Goal: Communication & Community: Answer question/provide support

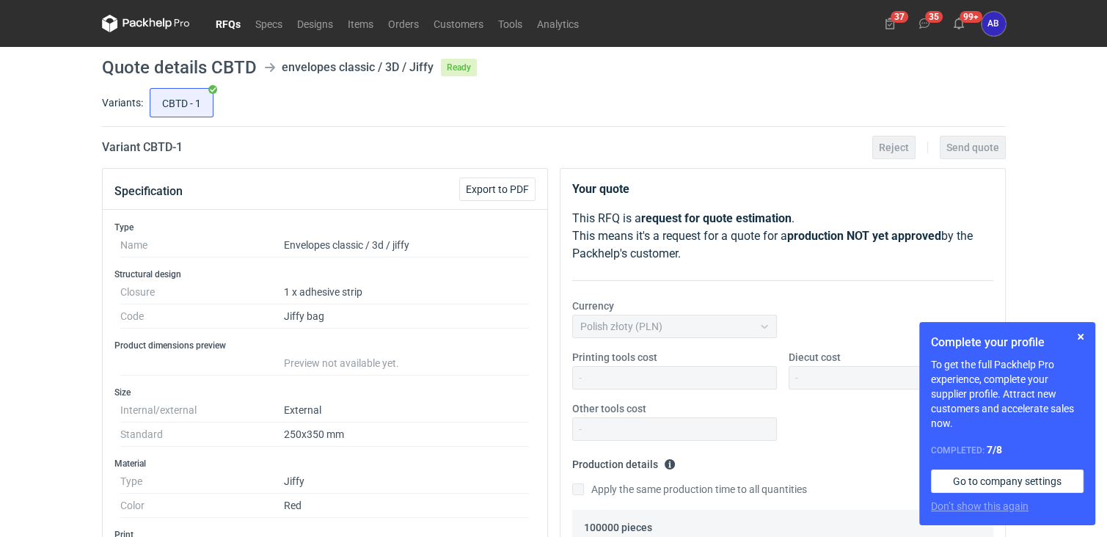
click at [221, 23] on link "RFQs" at bounding box center [228, 24] width 40 height 18
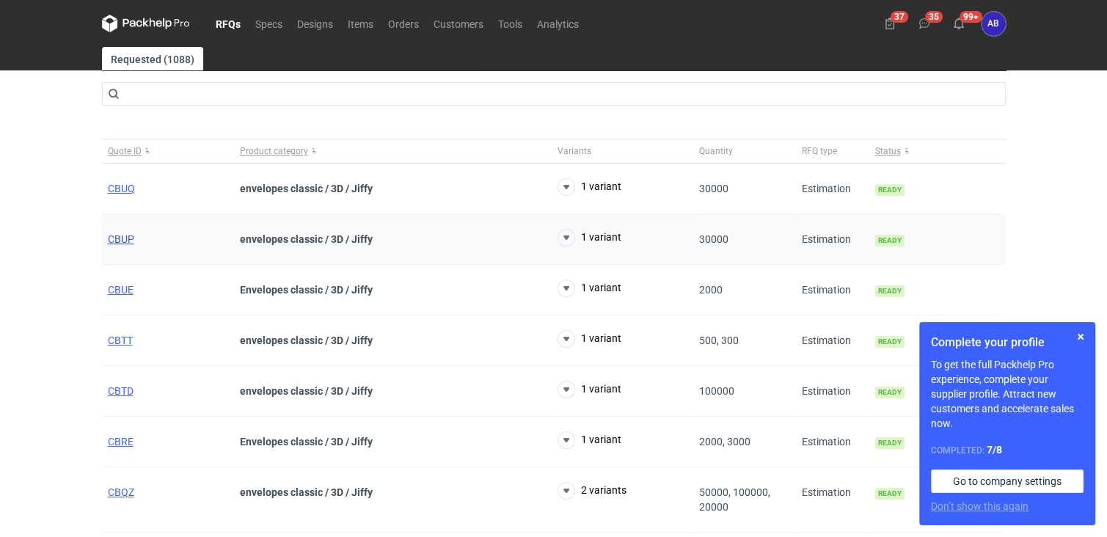
click at [118, 240] on span "CBUP" at bounding box center [121, 239] width 26 height 12
click at [120, 189] on span "CBUQ" at bounding box center [121, 189] width 27 height 12
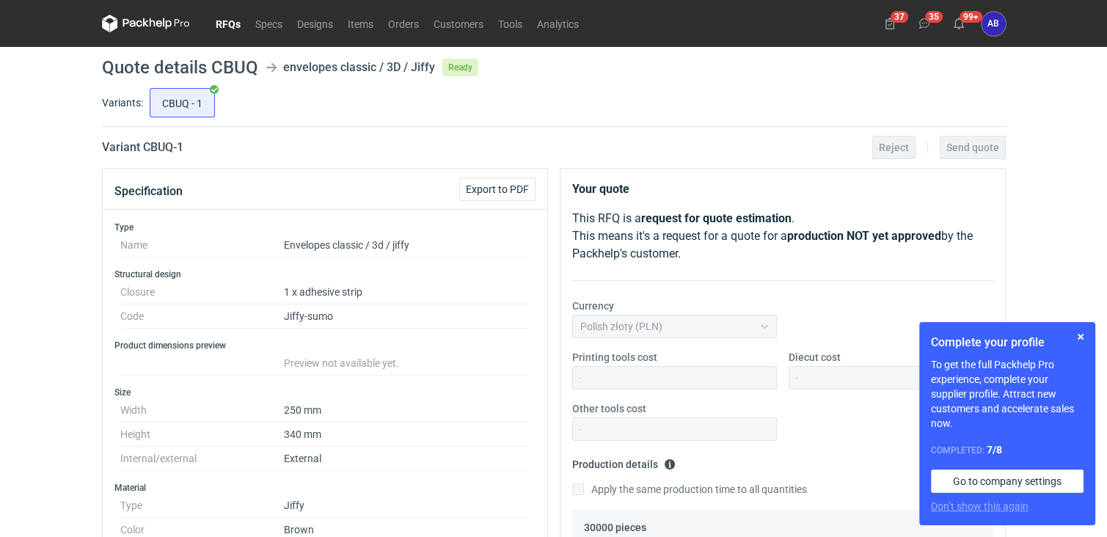
scroll to position [489, 0]
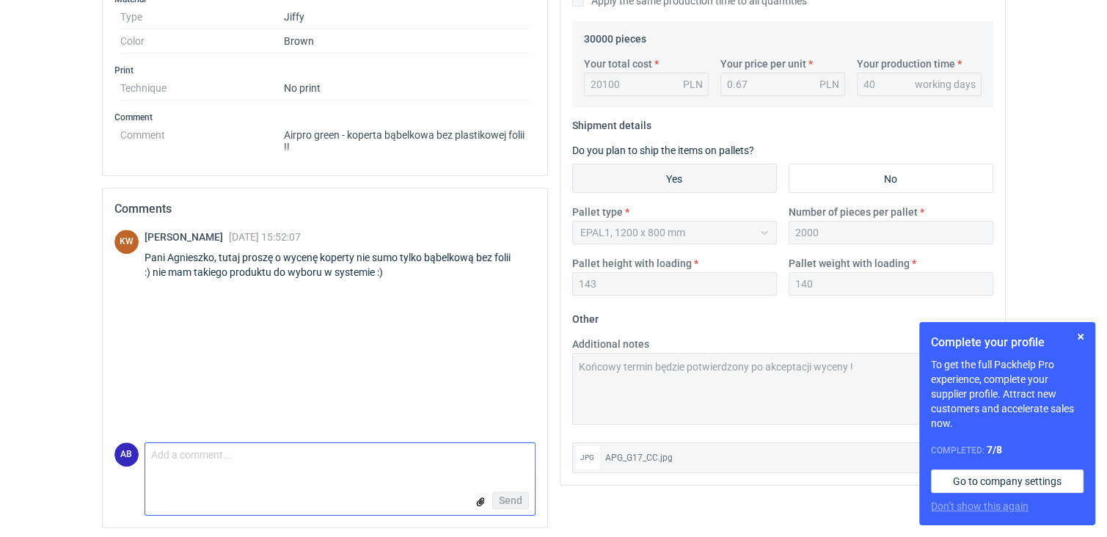
click at [217, 464] on textarea "Comment message" at bounding box center [340, 458] width 390 height 31
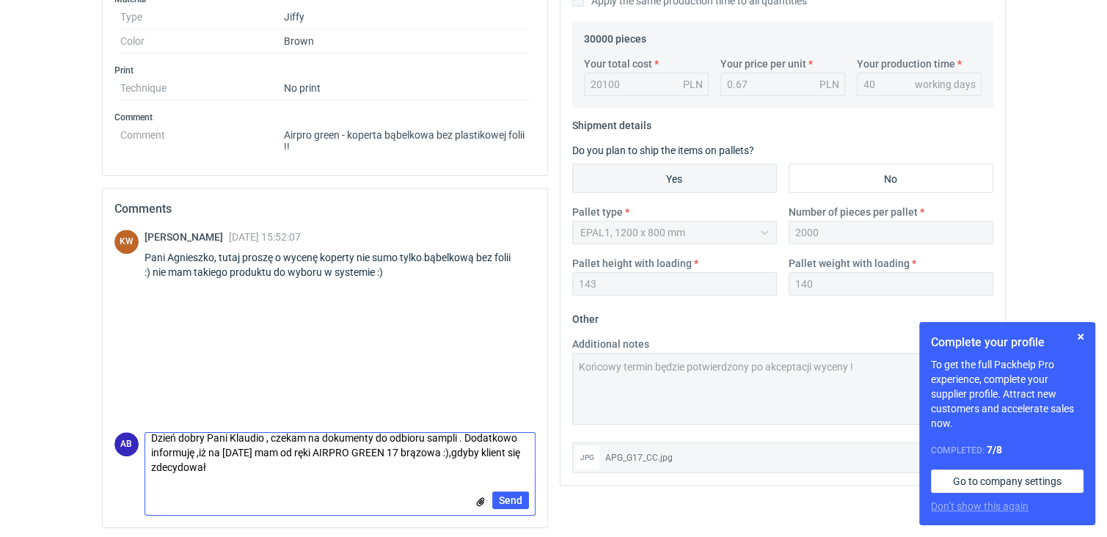
scroll to position [0, 0]
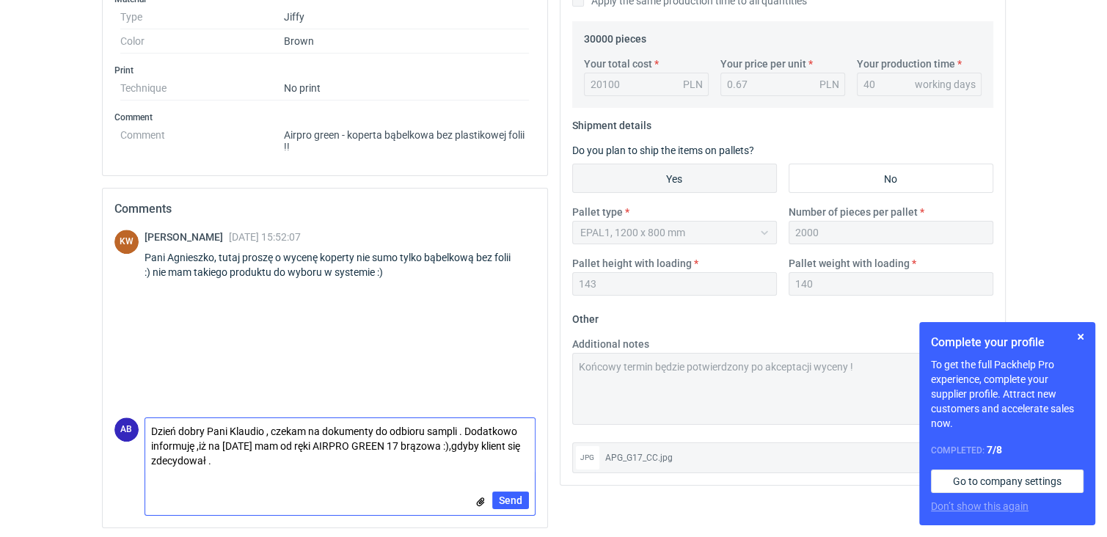
click at [440, 445] on textarea "Dzień dobry Pani Klaudio , czekam na dokumenty do odbioru sampli . Dodatkowo in…" at bounding box center [340, 446] width 390 height 56
click at [436, 445] on textarea "Dzień dobry Pani Klaudio , czekam na dokumenty do odbioru sampli . Dodatkowo in…" at bounding box center [340, 446] width 390 height 56
type textarea "Dzień dobry Pani Klaudio , czekam na dokumenty do odbioru sampli . Dodatkowo in…"
click at [511, 500] on span "Send" at bounding box center [510, 500] width 23 height 10
